Goal: Information Seeking & Learning: Learn about a topic

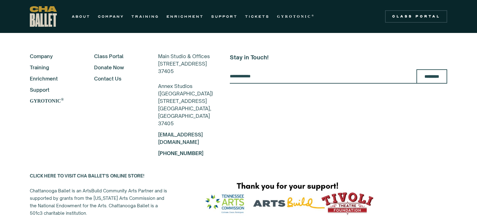
click at [146, 52] on div "About Company Training Enrichment Support GYROTONIC ® Class Portal Donate Now C…" at bounding box center [121, 104] width 183 height 104
drag, startPoint x: 146, startPoint y: 65, endPoint x: 162, endPoint y: 81, distance: 23.7
click at [162, 81] on div "About Company Training Enrichment Support GYROTONIC ® Class Portal Donate Now C…" at bounding box center [121, 104] width 183 height 104
click at [160, 75] on div "Main Studio & Offices 817-B N Market St Chattanooga, TN 37405 Annex Studios (Ea…" at bounding box center [185, 89] width 55 height 75
drag, startPoint x: 165, startPoint y: 80, endPoint x: 148, endPoint y: 68, distance: 20.9
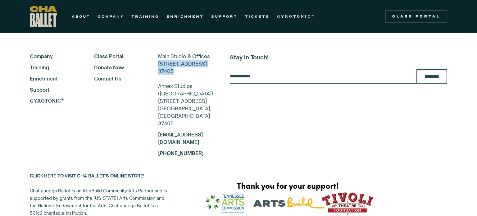
click at [158, 68] on div "Main Studio & Offices 817-B N Market St Chattanooga, TN 37405 Annex Studios (Ea…" at bounding box center [185, 89] width 55 height 75
copy div "817-B N Market St Chattanooga, TN 37405"
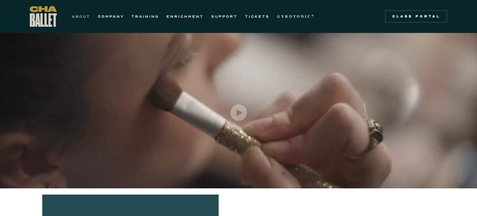
click at [80, 17] on link "ABOUT" at bounding box center [81, 16] width 19 height 7
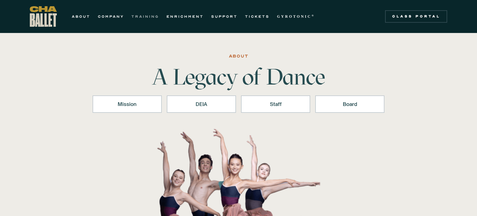
click at [149, 20] on link "TRAINING" at bounding box center [145, 16] width 28 height 7
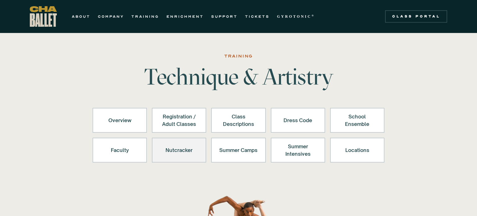
click at [188, 153] on div "Nutcracker" at bounding box center [179, 150] width 38 height 15
click at [171, 157] on div "Nutcracker" at bounding box center [179, 150] width 38 height 15
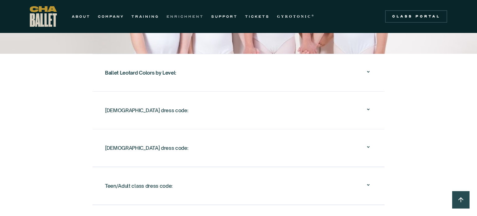
click at [180, 20] on link "ENRICHMENT" at bounding box center [184, 16] width 37 height 7
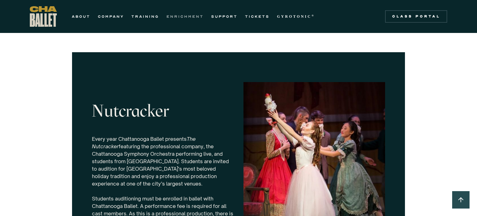
scroll to position [1858, 0]
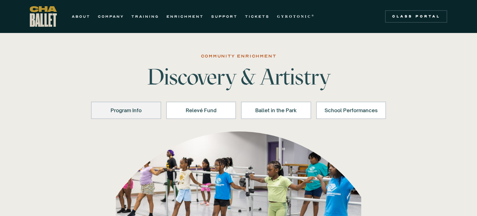
click at [131, 117] on link "Program Info" at bounding box center [126, 110] width 70 height 17
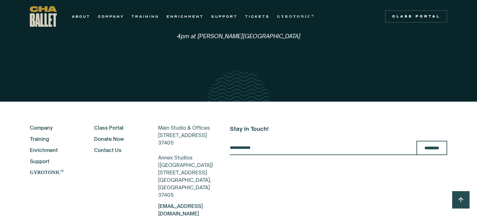
scroll to position [1439, 0]
